Goal: Transaction & Acquisition: Purchase product/service

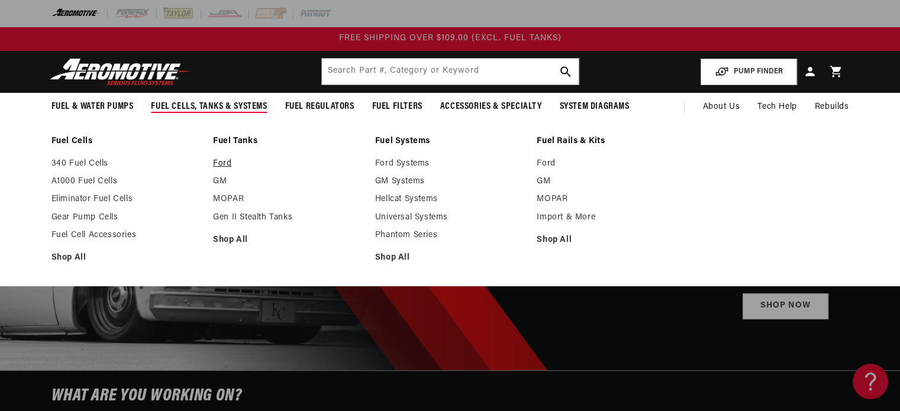
click at [224, 160] on link "Ford" at bounding box center [288, 164] width 150 height 11
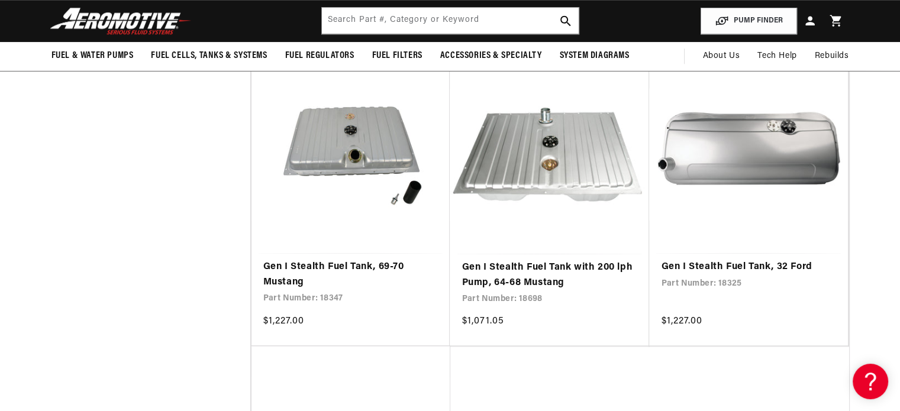
scroll to position [1065, 0]
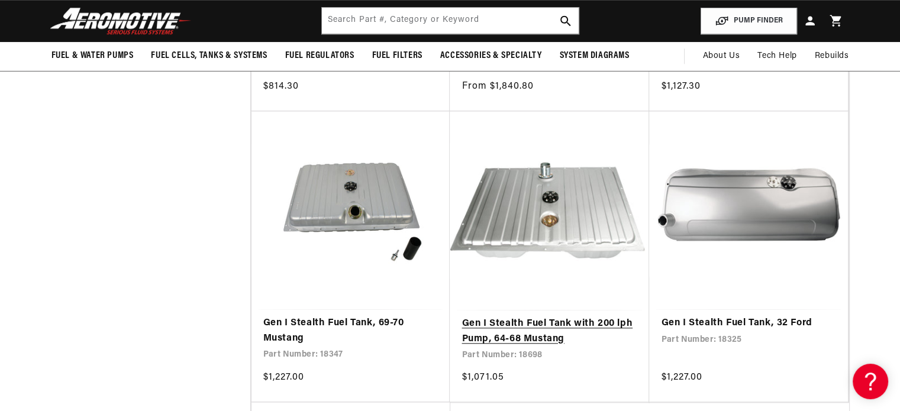
click at [554, 316] on link "Gen I Stealth Fuel Tank with 200 lph Pump, 64-68 Mustang" at bounding box center [549, 331] width 176 height 30
